Goal: Task Accomplishment & Management: Use online tool/utility

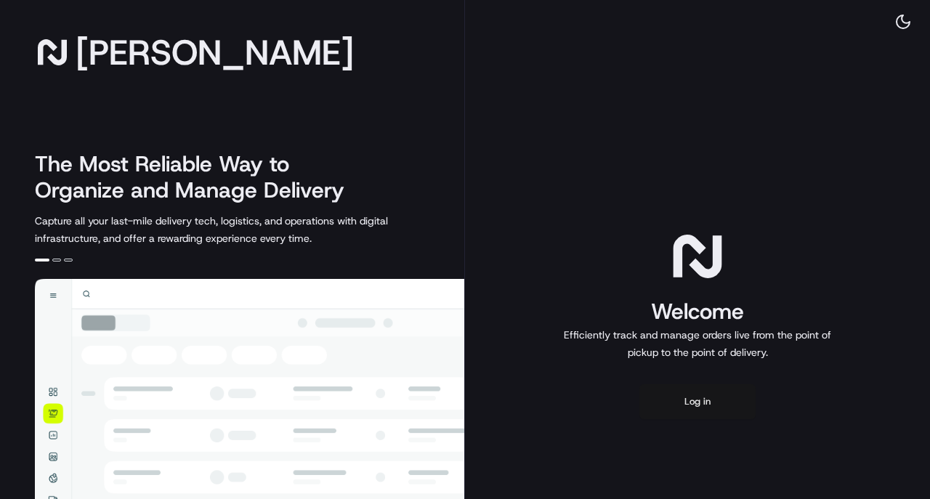
click at [697, 395] on button "Log in" at bounding box center [698, 401] width 116 height 35
